Goal: Navigation & Orientation: Understand site structure

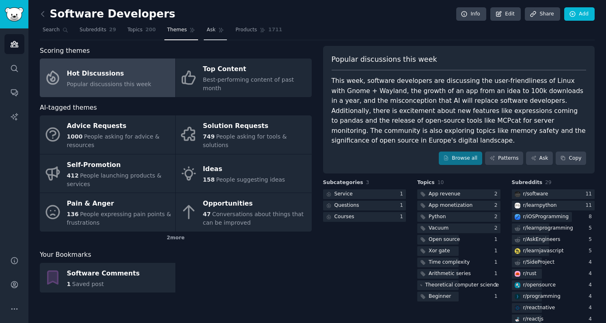
click at [207, 32] on span "Ask" at bounding box center [211, 29] width 9 height 7
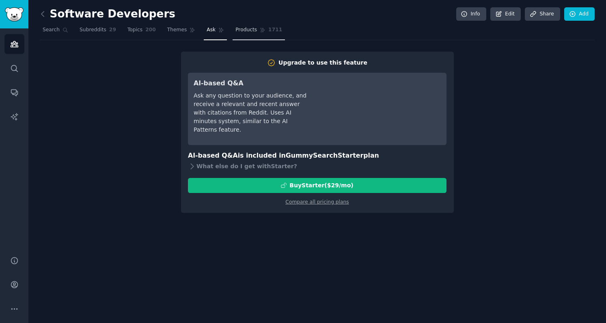
click at [243, 29] on span "Products" at bounding box center [246, 29] width 22 height 7
click at [119, 33] on nav "Search Subreddits 29 Topics 200 Themes Ask Products 1711" at bounding box center [317, 32] width 555 height 17
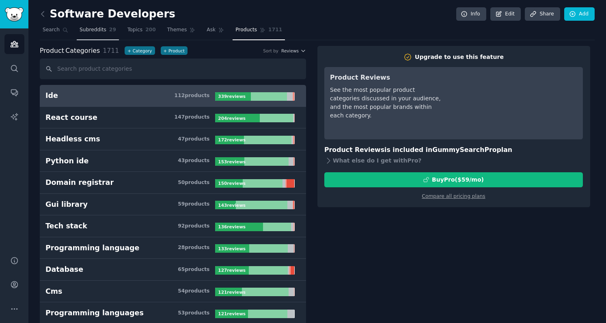
click at [82, 33] on span "Subreddits" at bounding box center [93, 29] width 27 height 7
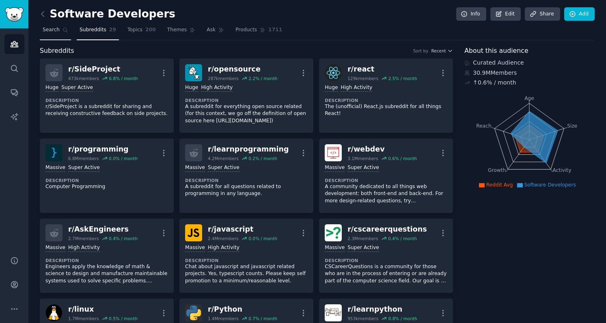
click at [50, 36] on link "Search" at bounding box center [55, 32] width 31 height 17
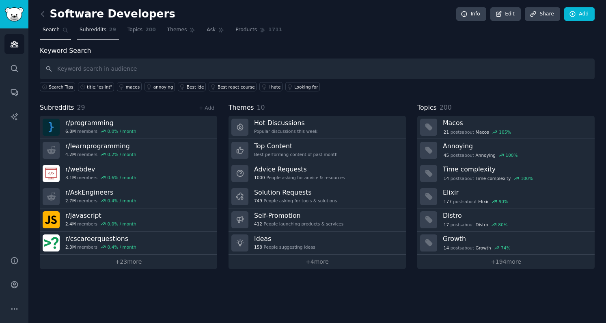
click at [79, 37] on link "Subreddits 29" at bounding box center [98, 32] width 42 height 17
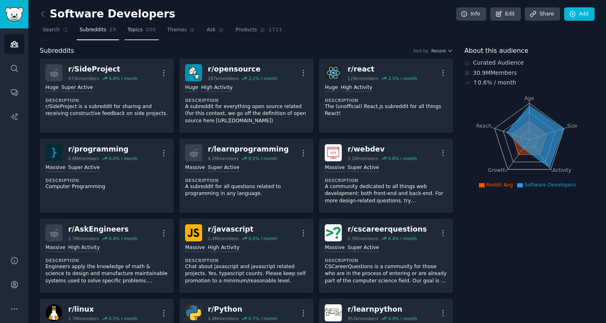
click at [141, 34] on link "Topics 200" at bounding box center [142, 32] width 34 height 17
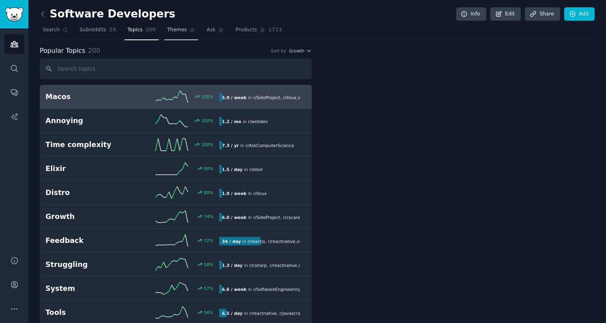
click at [179, 34] on link "Themes" at bounding box center [181, 32] width 34 height 17
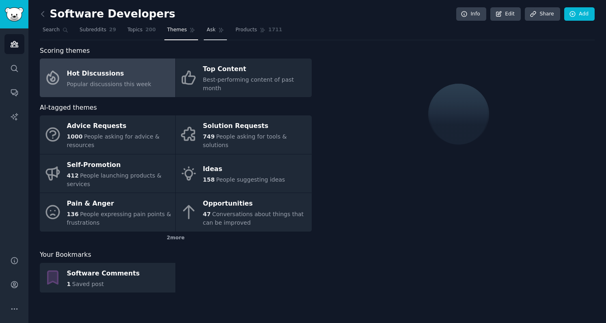
click at [211, 33] on link "Ask" at bounding box center [215, 32] width 23 height 17
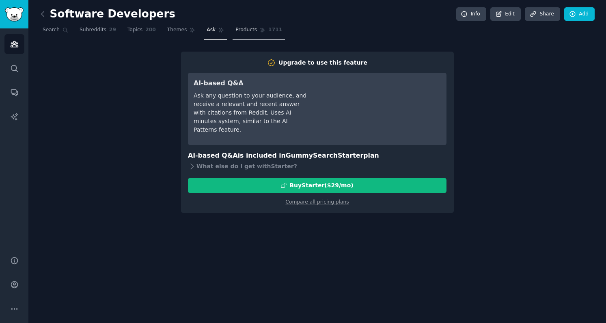
click at [248, 30] on span "Products" at bounding box center [246, 29] width 22 height 7
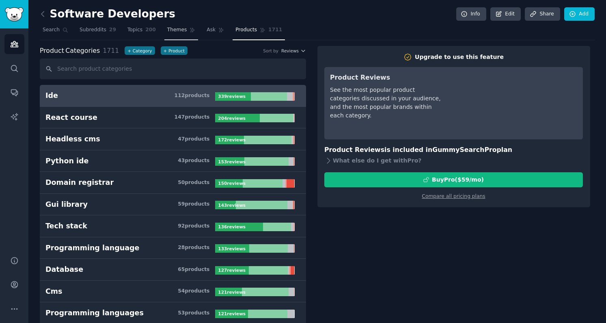
click at [164, 30] on link "Themes" at bounding box center [181, 32] width 34 height 17
